Goal: Task Accomplishment & Management: Use online tool/utility

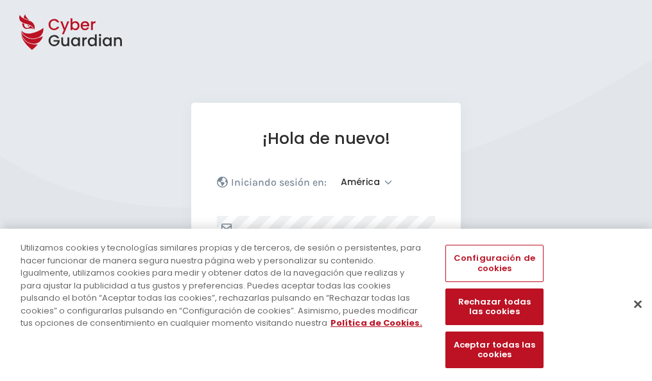
select select "América"
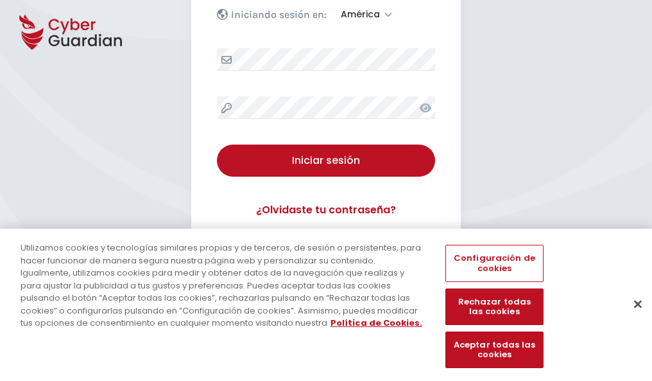
click at [632, 317] on button "Cerrar" at bounding box center [638, 304] width 28 height 28
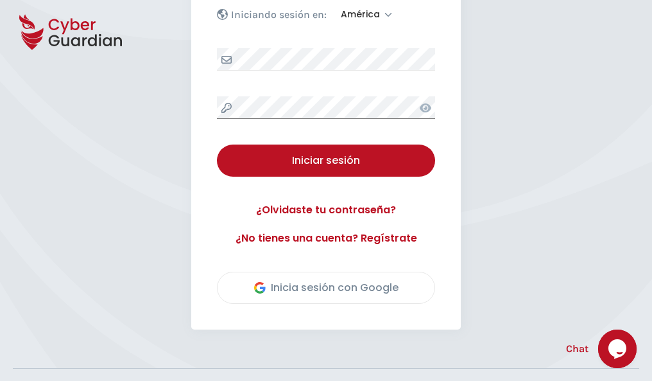
scroll to position [292, 0]
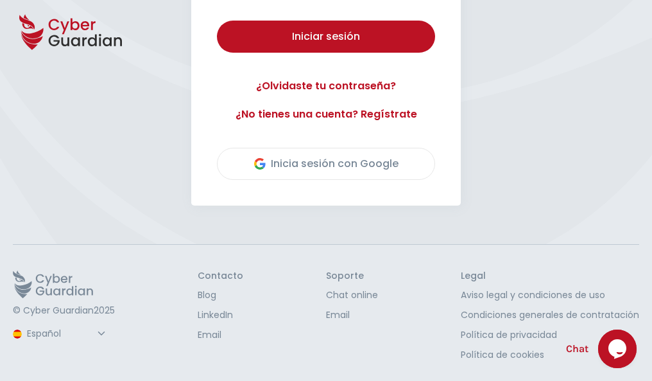
click at [217, 21] on button "Iniciar sesión" at bounding box center [326, 37] width 218 height 32
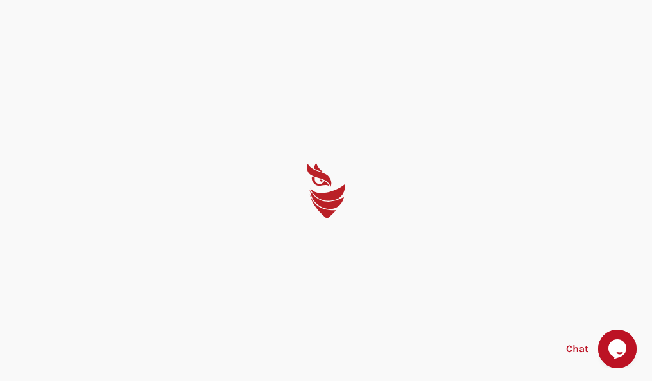
scroll to position [0, 0]
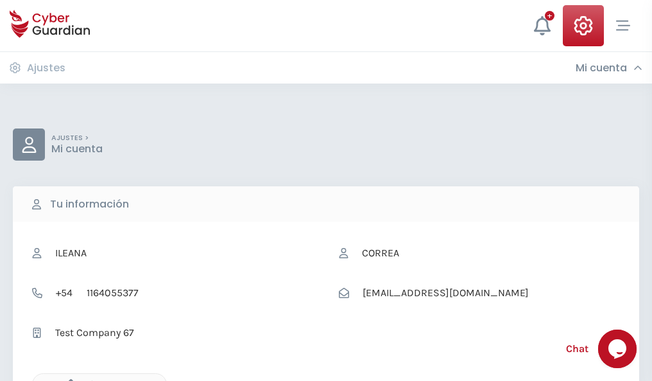
click at [67, 379] on icon "button" at bounding box center [67, 384] width 11 height 11
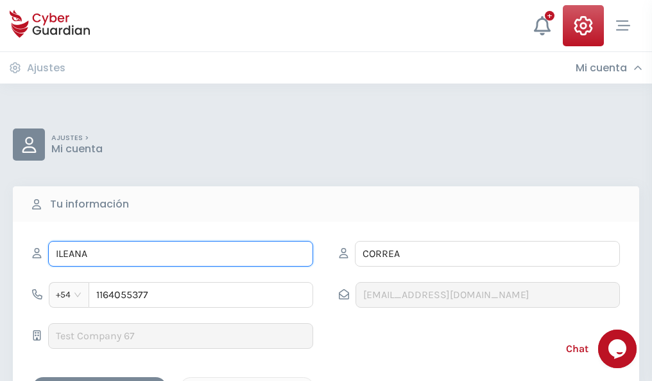
click at [180, 254] on input "ILEANA" at bounding box center [180, 254] width 265 height 26
type input "I"
type input "Hilario"
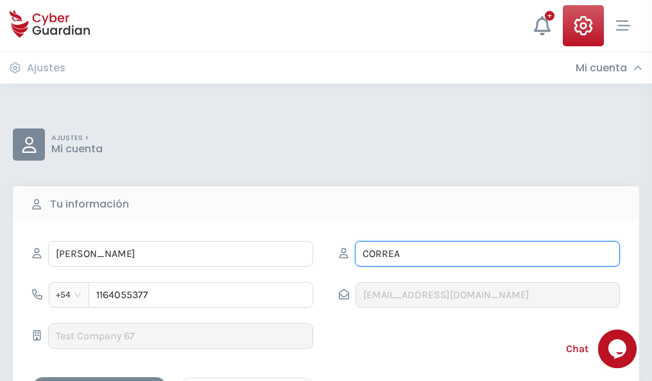
click at [487, 254] on input "CORREA" at bounding box center [487, 254] width 265 height 26
type input "C"
type input "Díaz"
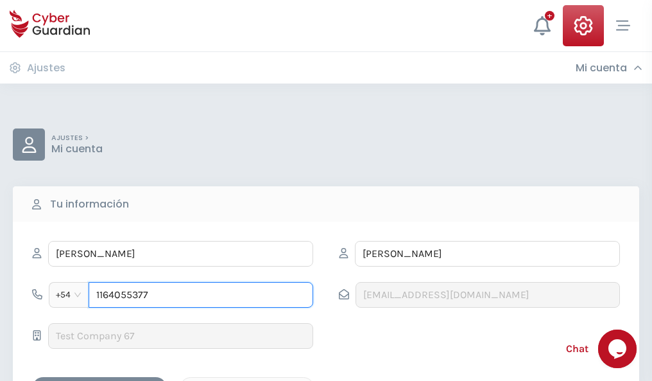
click at [201, 295] on input "1164055377" at bounding box center [201, 295] width 225 height 26
type input "1"
type input "4849026825"
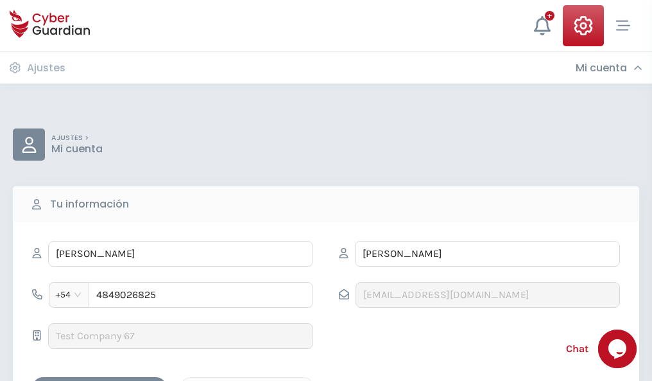
click at [247, 380] on div "Cancelar" at bounding box center [247, 388] width 114 height 16
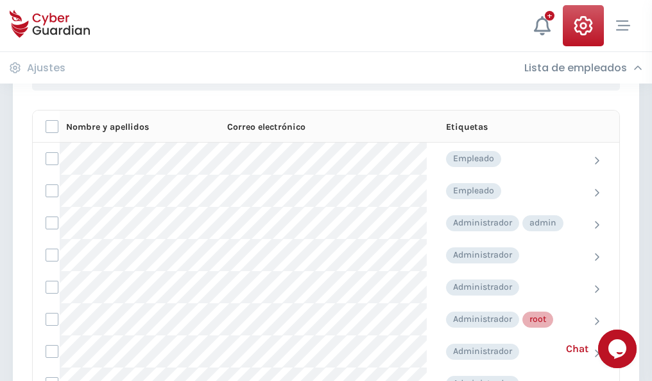
scroll to position [646, 0]
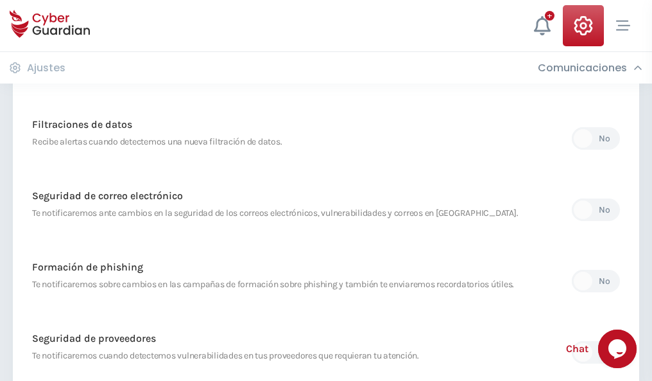
scroll to position [676, 0]
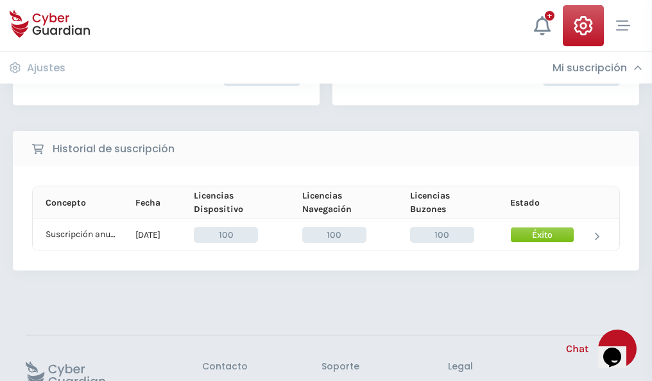
scroll to position [326, 0]
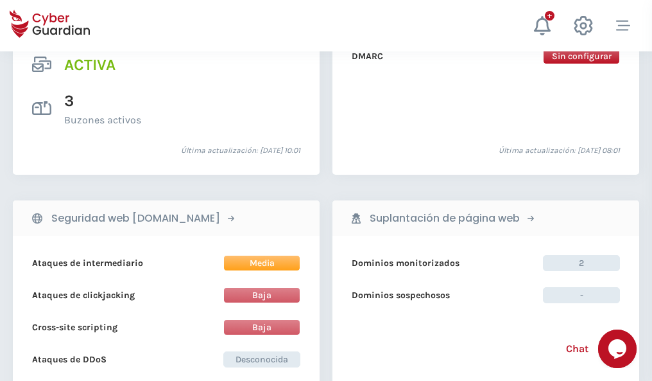
scroll to position [1305, 0]
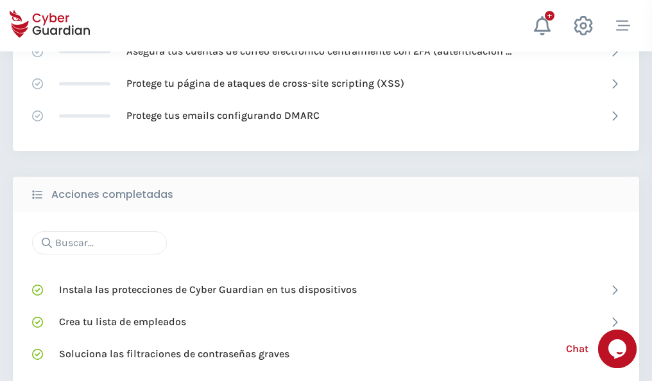
scroll to position [855, 0]
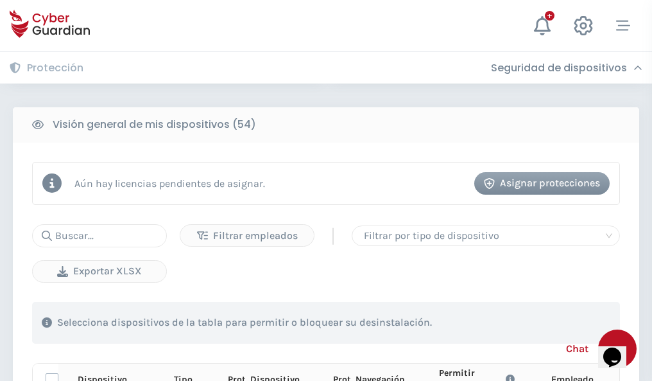
scroll to position [1135, 0]
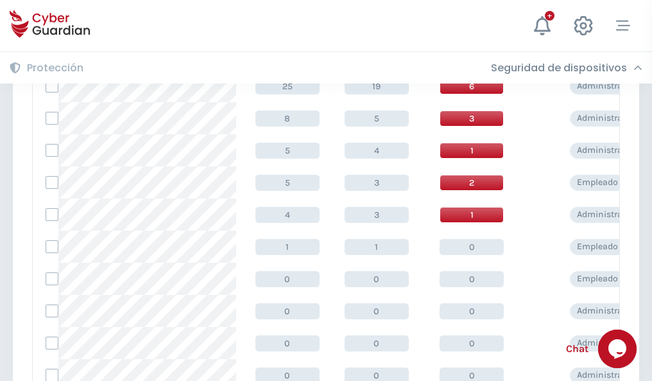
scroll to position [647, 0]
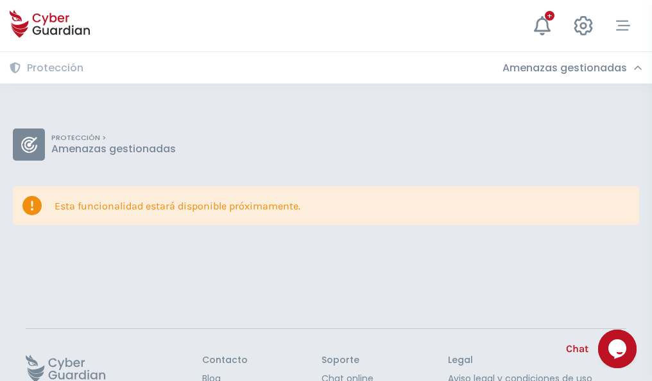
scroll to position [83, 0]
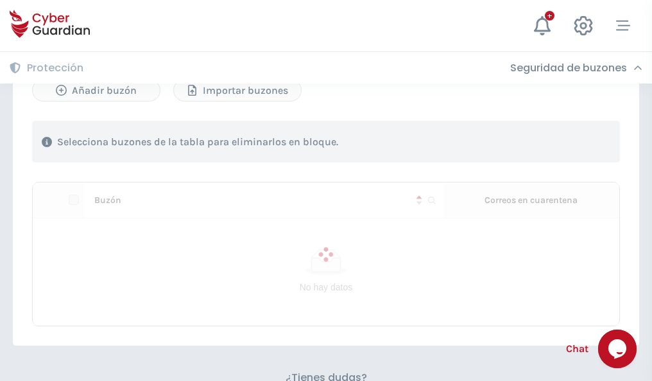
scroll to position [550, 0]
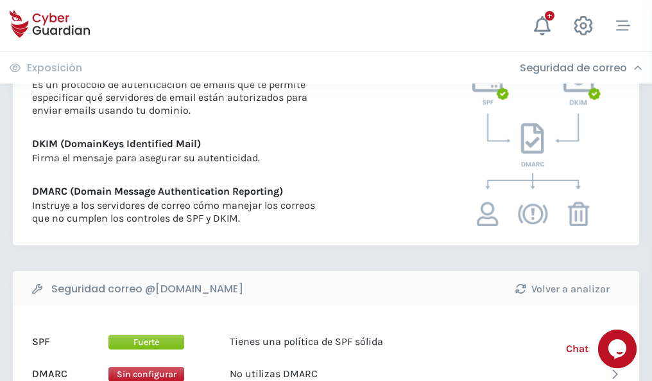
scroll to position [693, 0]
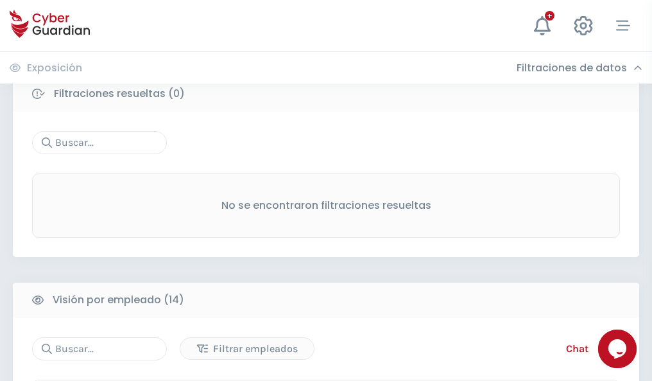
scroll to position [1160, 0]
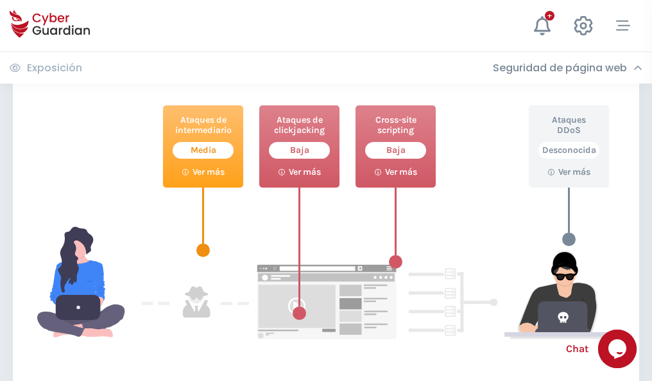
scroll to position [699, 0]
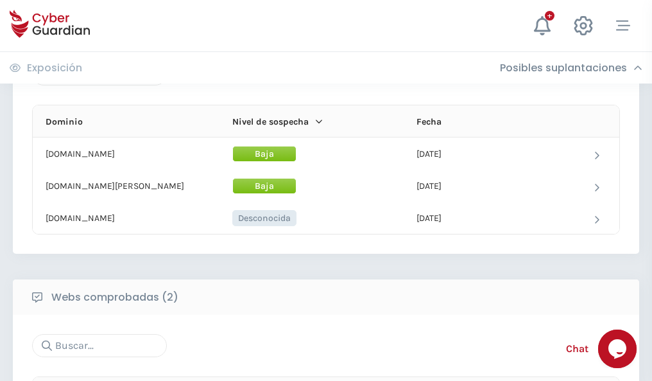
scroll to position [770, 0]
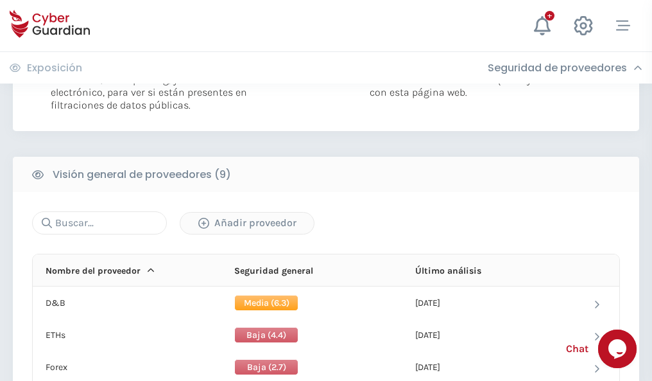
scroll to position [924, 0]
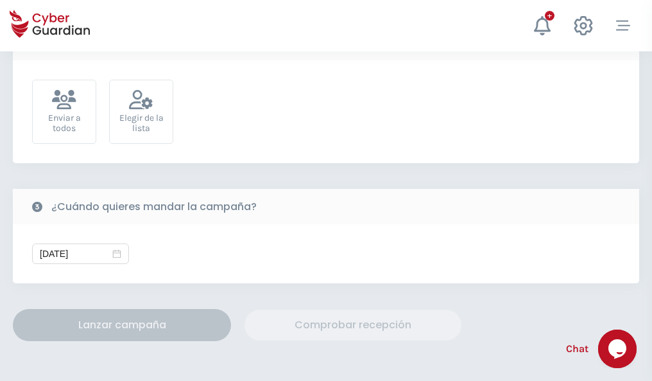
scroll to position [470, 0]
